Goal: Information Seeking & Learning: Learn about a topic

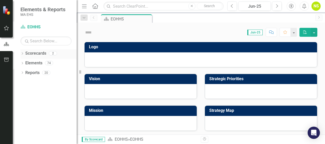
drag, startPoint x: 24, startPoint y: 52, endPoint x: 27, endPoint y: 53, distance: 3.6
click at [24, 52] on div "Dropdown" at bounding box center [22, 54] width 4 height 4
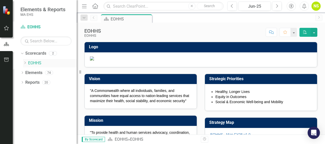
click at [27, 62] on icon "Dropdown" at bounding box center [25, 62] width 4 height 3
click at [42, 71] on link "MCB" at bounding box center [54, 73] width 43 height 6
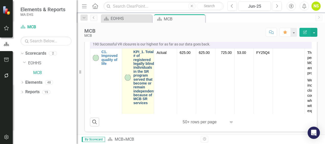
click at [144, 105] on link "KPI_1. Total # of registered legally blind individuals in the SR program served…" at bounding box center [143, 77] width 21 height 55
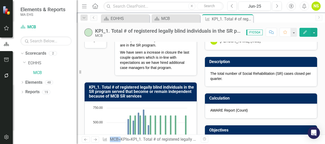
scroll to position [3, 0]
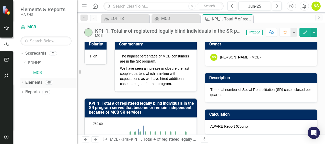
click at [24, 82] on div "Dropdown Elements 48" at bounding box center [48, 83] width 56 height 10
click at [23, 83] on icon "Dropdown" at bounding box center [22, 82] width 4 height 3
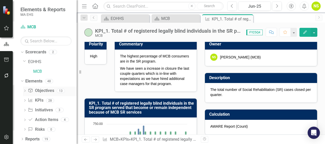
scroll to position [2, 0]
click at [40, 109] on link "Initiative Initiatives" at bounding box center [40, 110] width 25 height 6
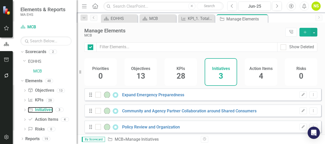
checkbox input "false"
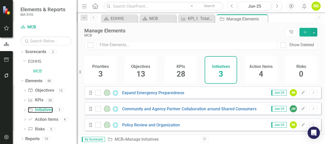
scroll to position [6, 0]
click at [26, 90] on icon "Dropdown" at bounding box center [25, 91] width 4 height 3
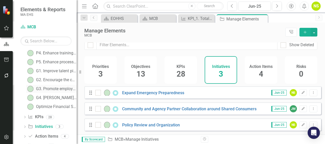
scroll to position [118, 0]
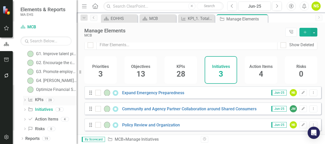
click at [25, 99] on icon "Dropdown" at bounding box center [25, 100] width 4 height 3
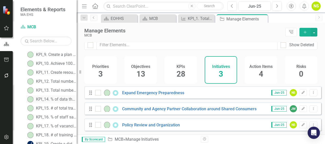
scroll to position [41, 0]
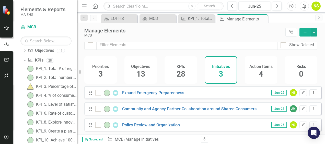
click at [77, 36] on div "Elements & Reports MA EHS Scorecard MCB Search Dropdown Scorecards 2 Dropdown E…" at bounding box center [38, 72] width 77 height 144
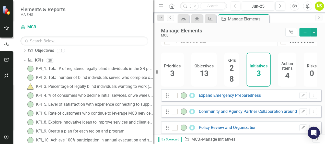
drag, startPoint x: 77, startPoint y: 36, endPoint x: 200, endPoint y: 47, distance: 123.0
click at [200, 47] on div "Elements & Reports MA EHS Scorecard MCB Search Dropdown Scorecards 2 Dropdown E…" at bounding box center [162, 72] width 325 height 144
click at [131, 87] on div "KPI_3. Percentage of legally blind individuals wanting to work (VR program) and…" at bounding box center [94, 86] width 117 height 5
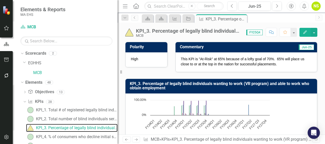
drag, startPoint x: 154, startPoint y: 90, endPoint x: 199, endPoint y: 93, distance: 45.1
click at [118, 88] on div "Resize" at bounding box center [119, 72] width 4 height 144
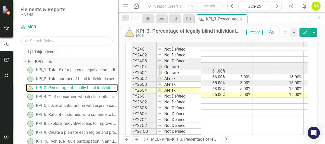
scroll to position [51, 0]
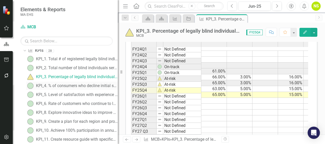
click at [72, 86] on div "KPI_4. % of consumers who decline initial services, or we were unable to connec…" at bounding box center [77, 85] width 82 height 5
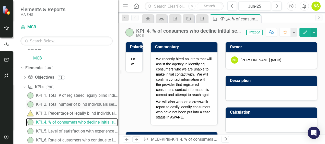
scroll to position [26, 0]
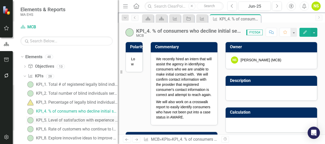
click at [66, 122] on div "KPI_5. Level of satisfaction with experience connecting to support & enrolling …" at bounding box center [77, 120] width 82 height 5
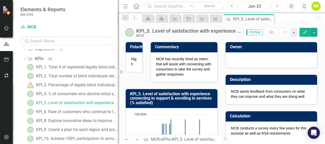
click at [132, 85] on div "KPI_5. Level of satisfaction with experience connecting to support & enrolling …" at bounding box center [172, 138] width 100 height 112
